Goal: Task Accomplishment & Management: Manage account settings

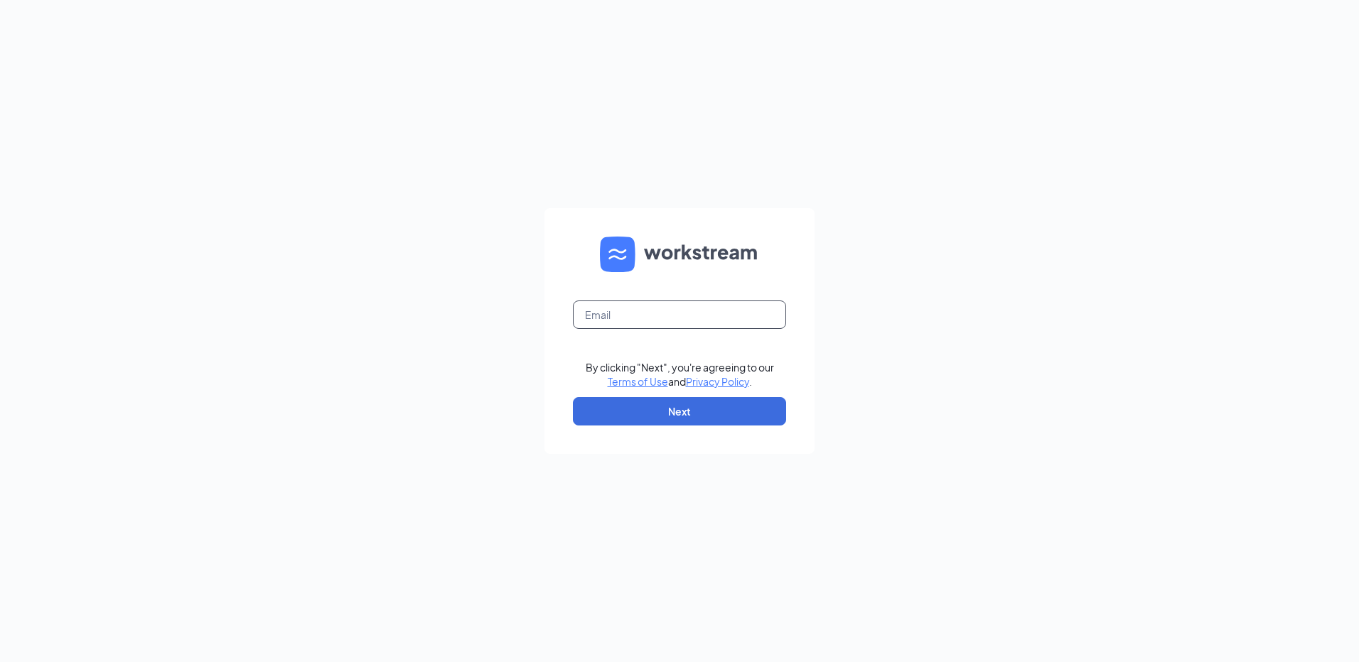
click at [708, 319] on input "text" at bounding box center [679, 315] width 213 height 28
click at [699, 311] on input "text" at bounding box center [679, 315] width 213 height 28
type input "mikayla@fiestaqsr.com"
click at [680, 404] on button "Next" at bounding box center [679, 411] width 213 height 28
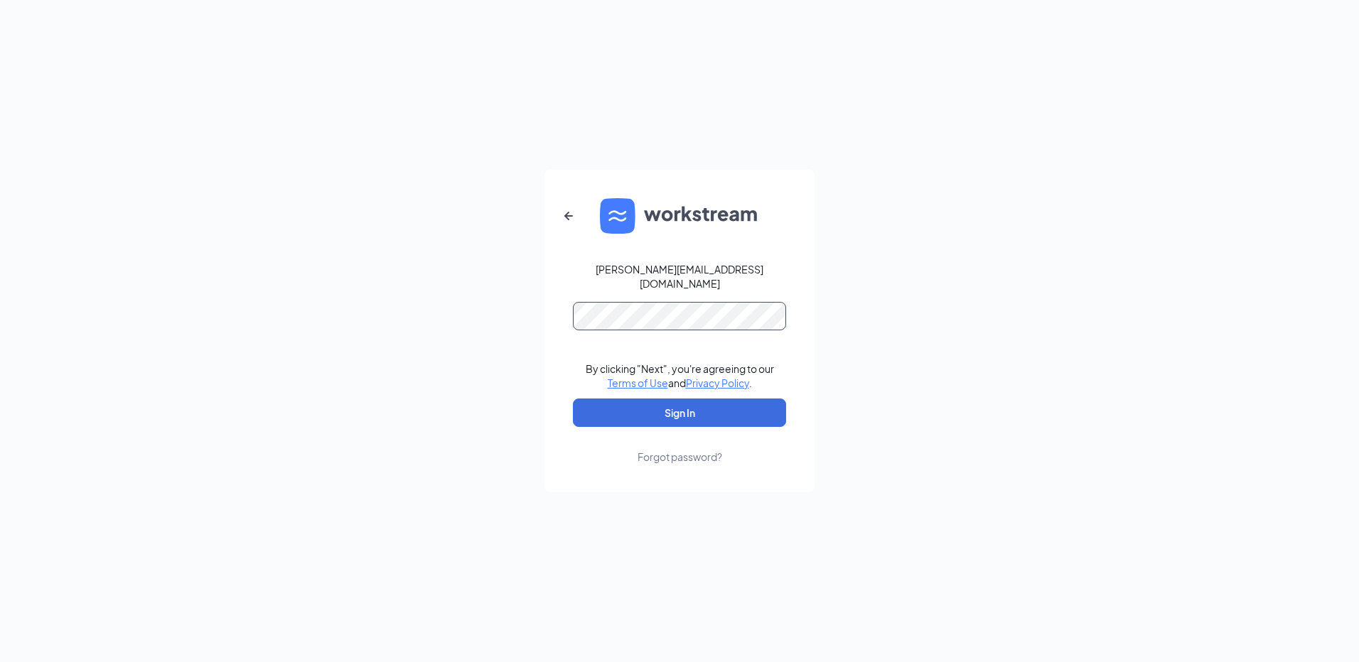
click at [573, 399] on button "Sign In" at bounding box center [679, 413] width 213 height 28
click at [687, 404] on button "Sign In" at bounding box center [679, 413] width 213 height 28
click at [573, 399] on button "Sign In" at bounding box center [679, 413] width 213 height 28
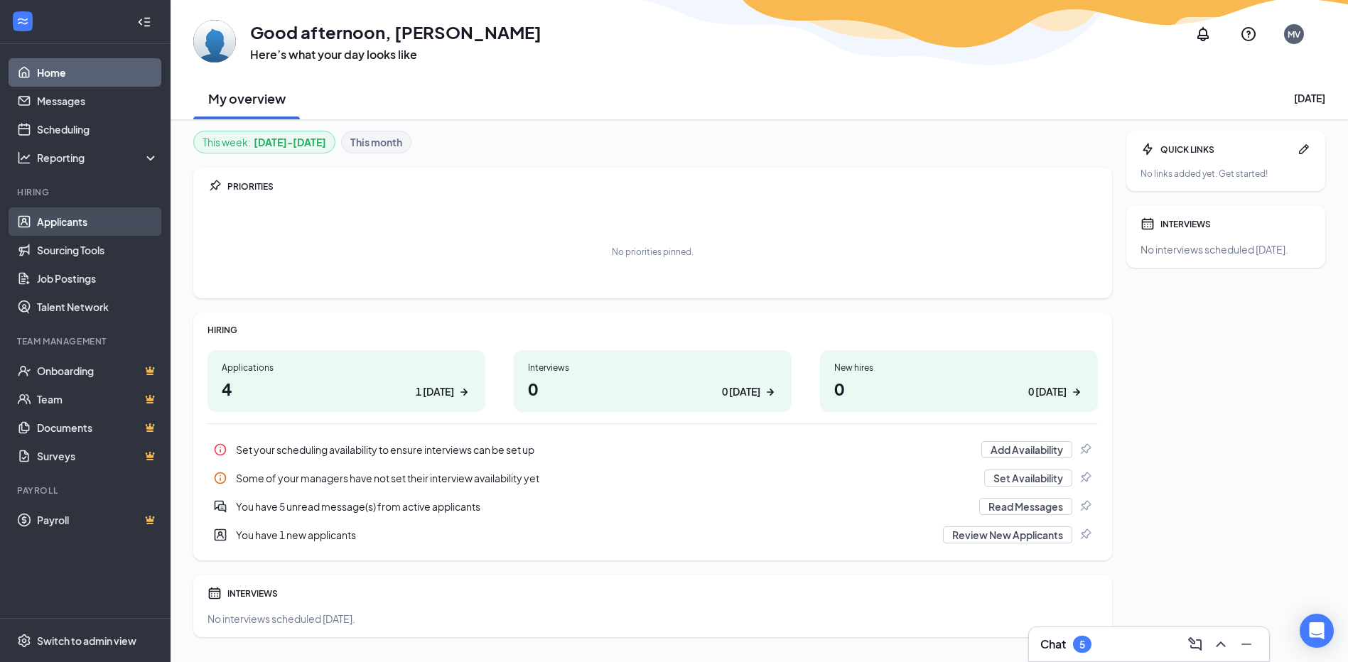
click at [131, 227] on link "Applicants" at bounding box center [98, 222] width 122 height 28
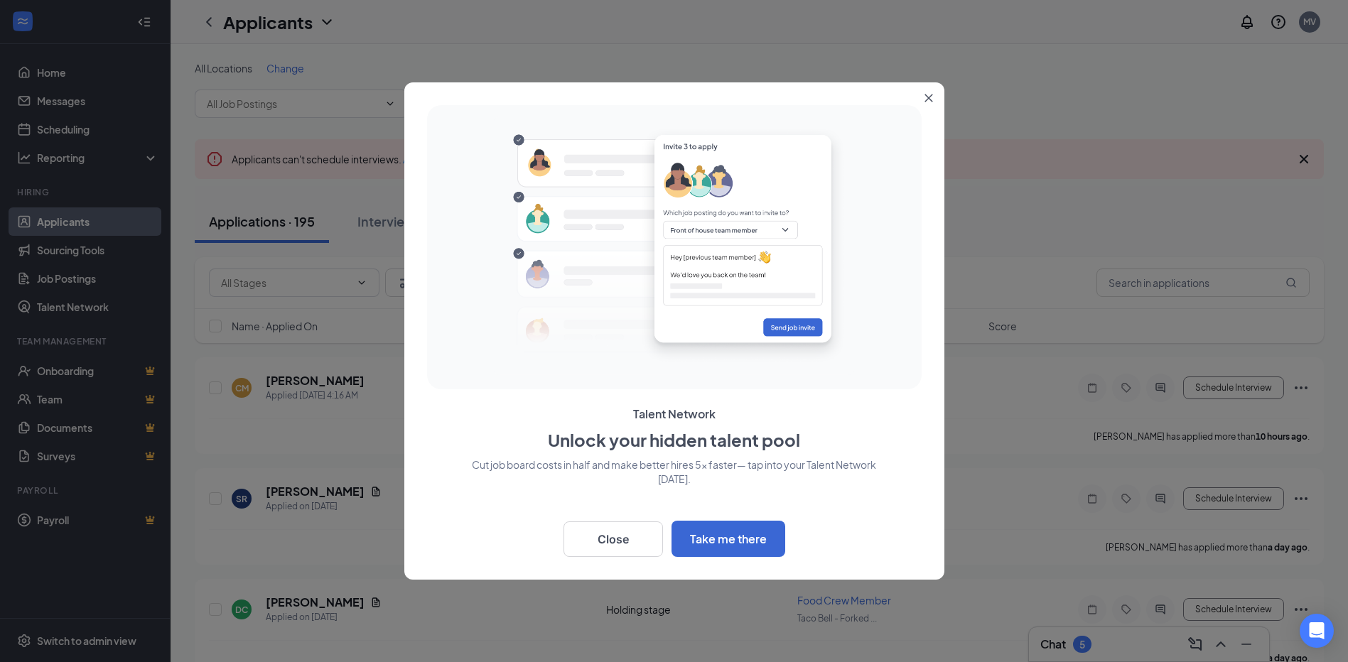
click at [934, 96] on button "Close" at bounding box center [932, 95] width 26 height 26
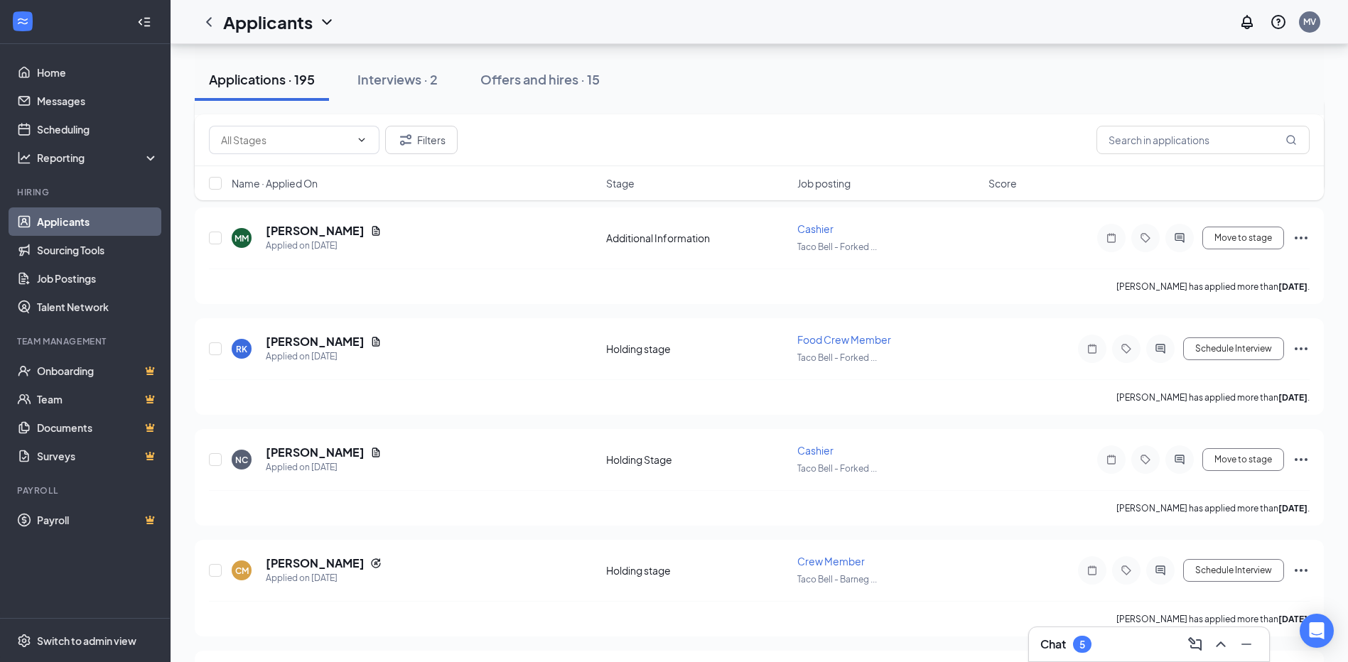
scroll to position [426, 0]
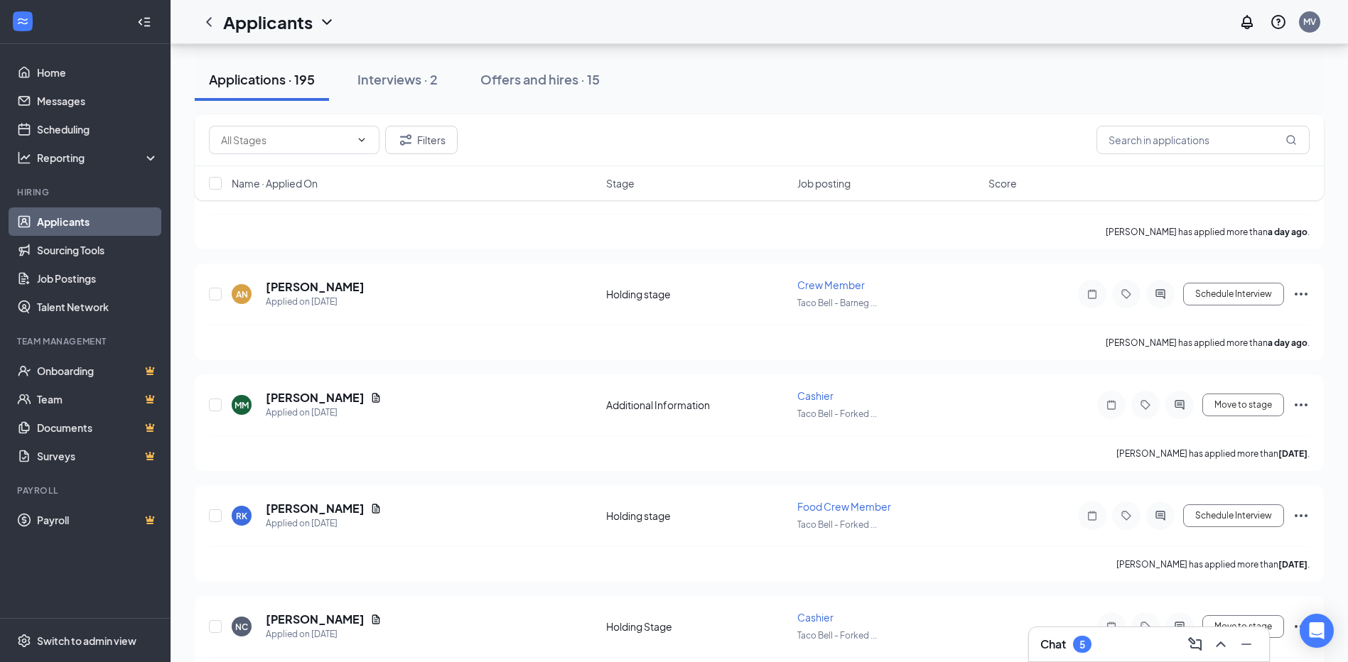
click at [129, 208] on link "Applicants" at bounding box center [98, 222] width 122 height 28
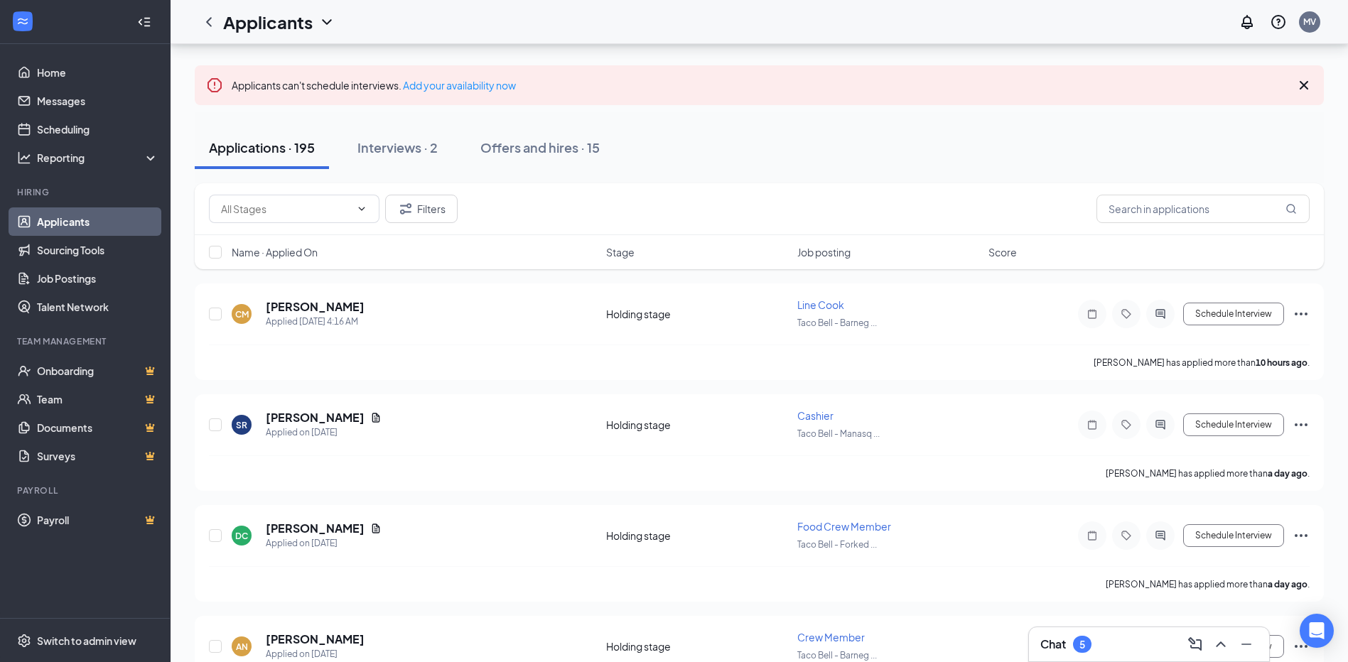
scroll to position [0, 0]
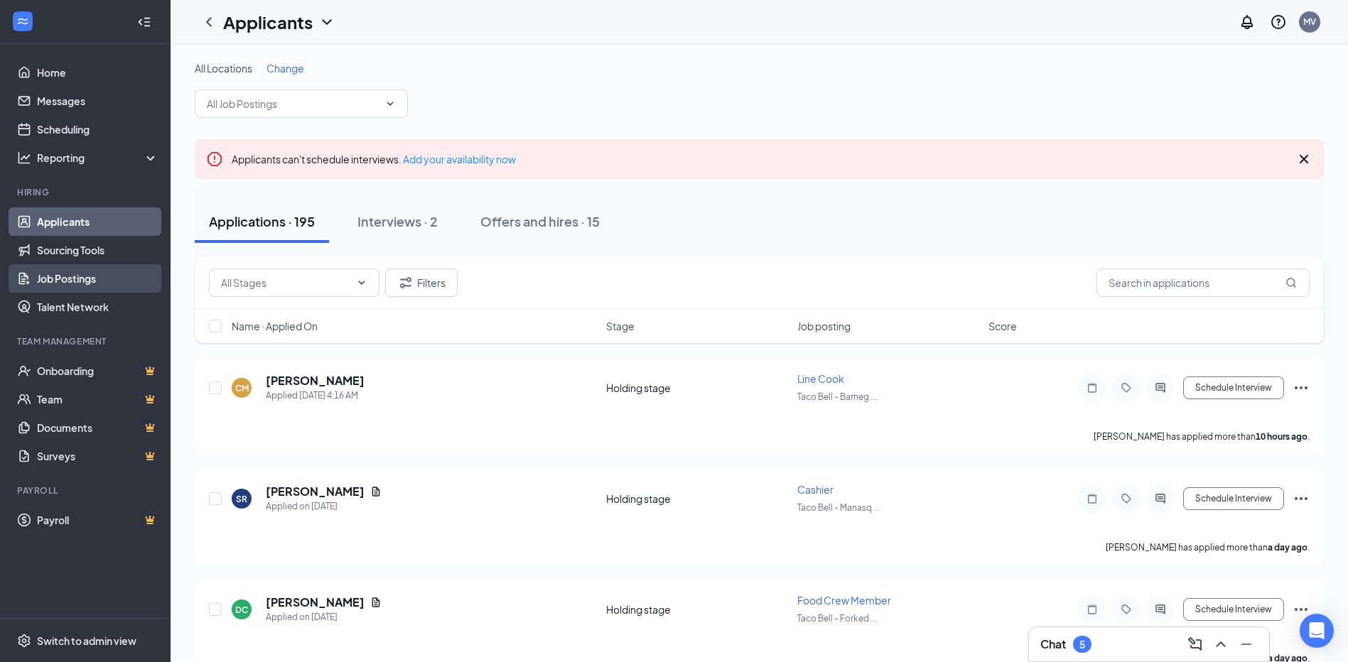
click at [75, 277] on link "Job Postings" at bounding box center [98, 278] width 122 height 28
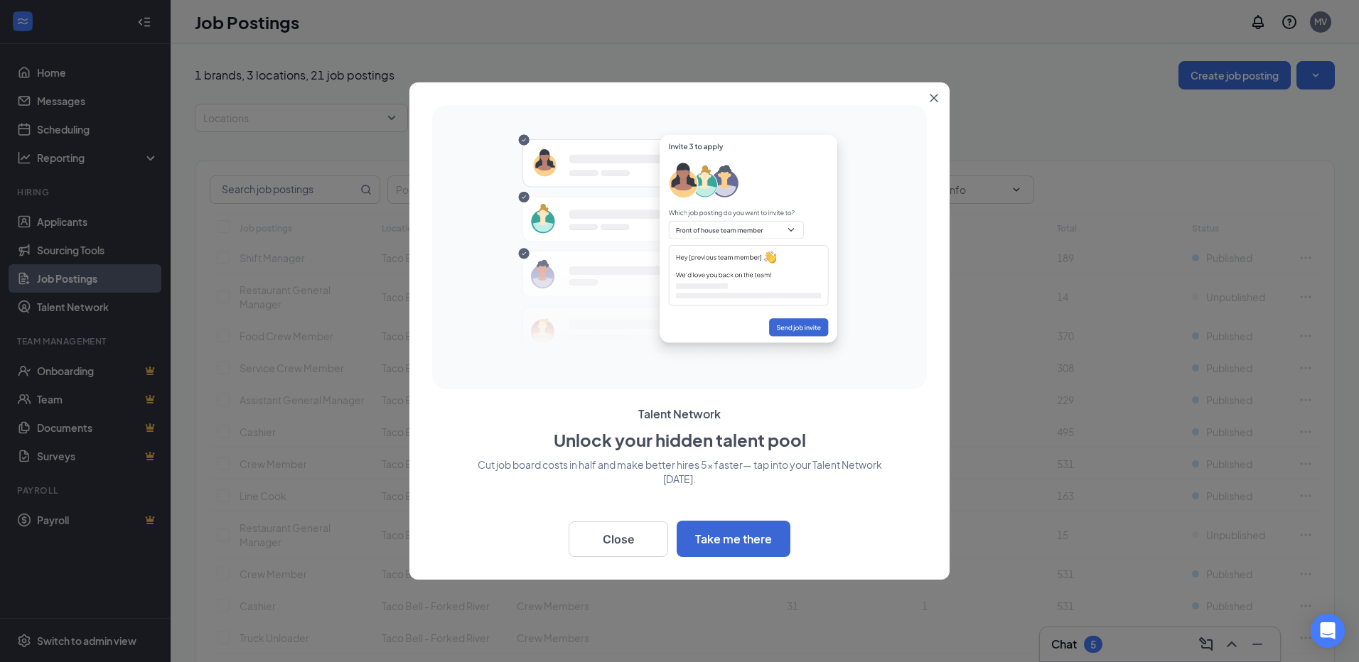
click at [934, 96] on button "Close" at bounding box center [937, 95] width 26 height 26
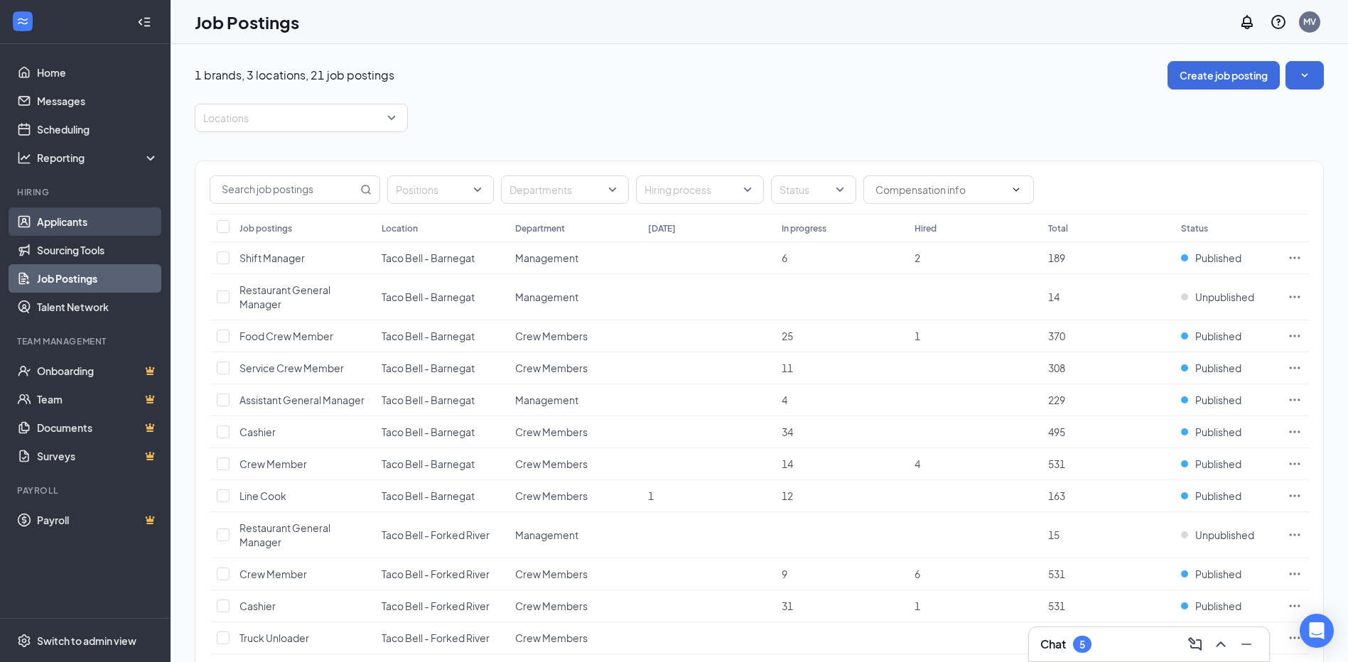
click at [80, 224] on link "Applicants" at bounding box center [98, 222] width 122 height 28
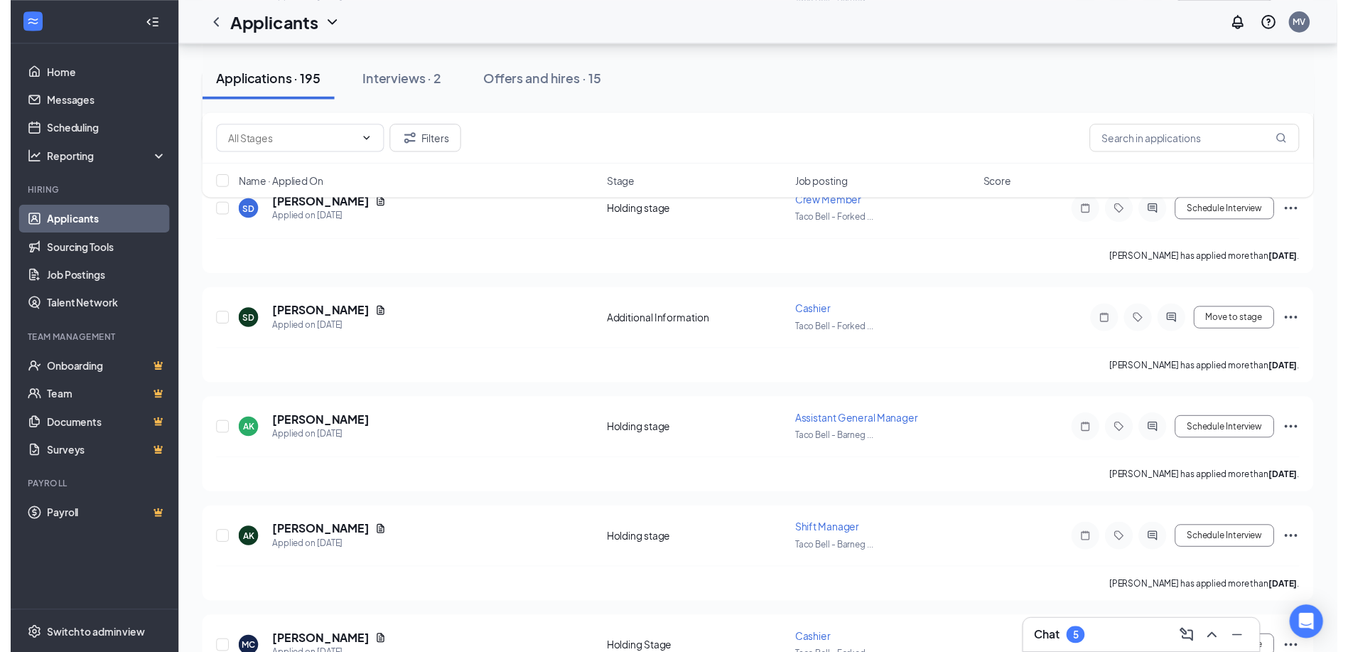
scroll to position [1421, 0]
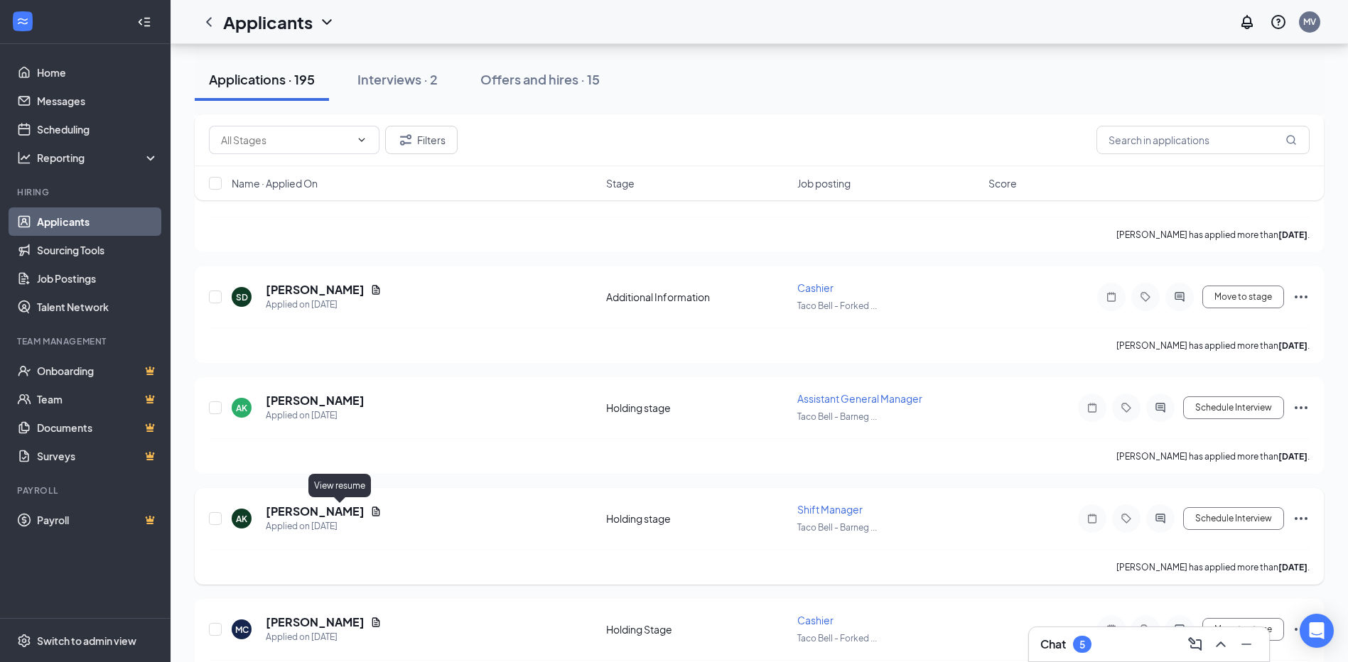
click at [370, 514] on icon "Document" at bounding box center [375, 511] width 11 height 11
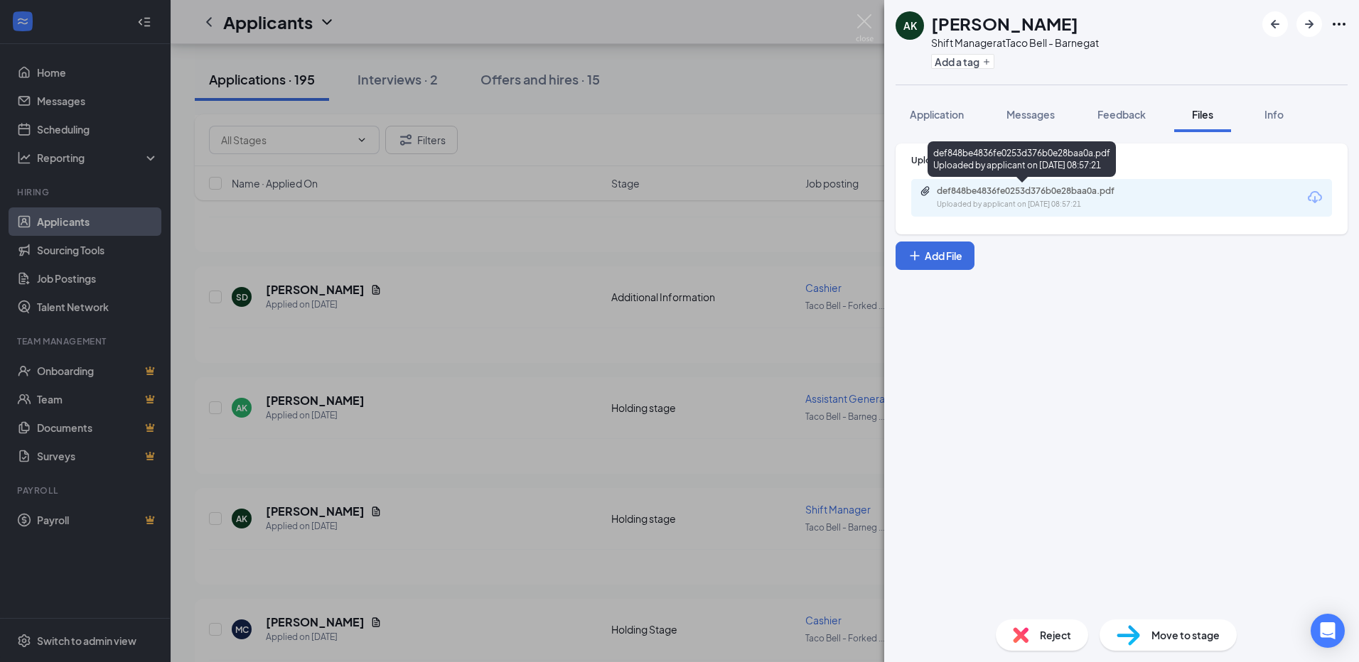
click at [1033, 200] on div "Uploaded by applicant on [DATE] 08:57:21" at bounding box center [1043, 204] width 213 height 11
click at [701, 362] on div "AK [PERSON_NAME] Shift Manager at Taco Bell - Barnegat Add a tag Application Me…" at bounding box center [679, 331] width 1359 height 662
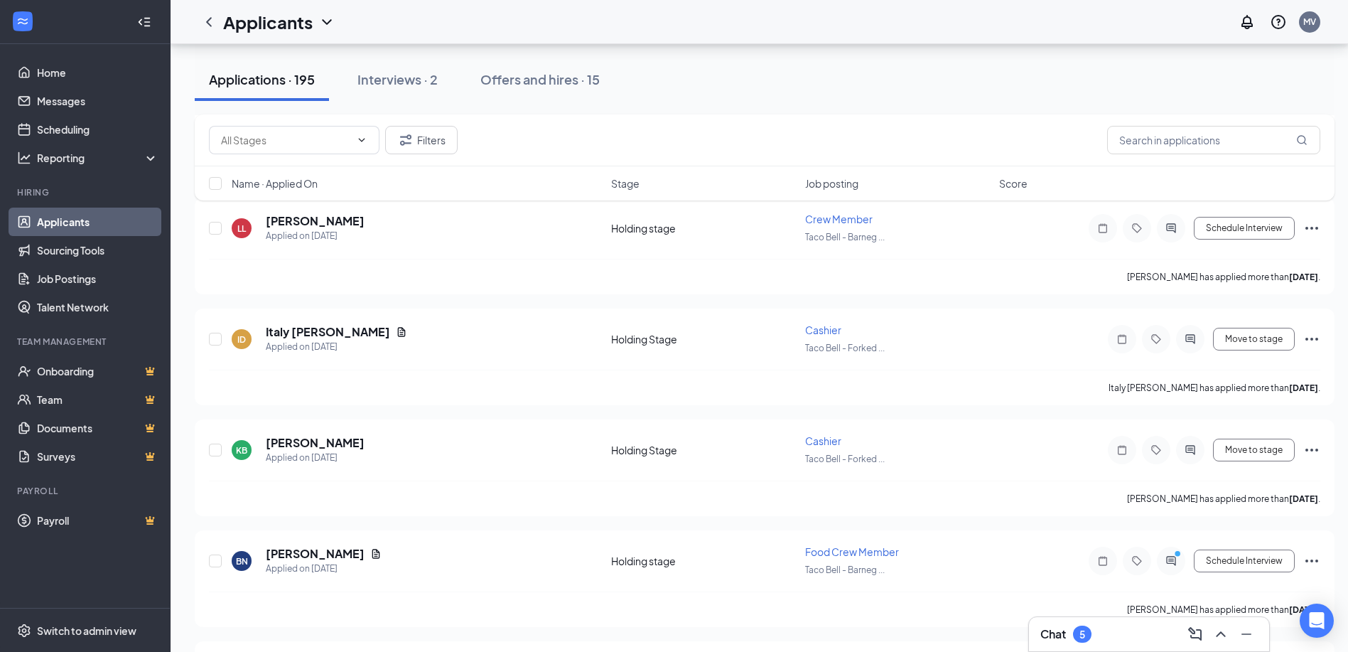
scroll to position [1897, 0]
